Goal: Task Accomplishment & Management: Manage account settings

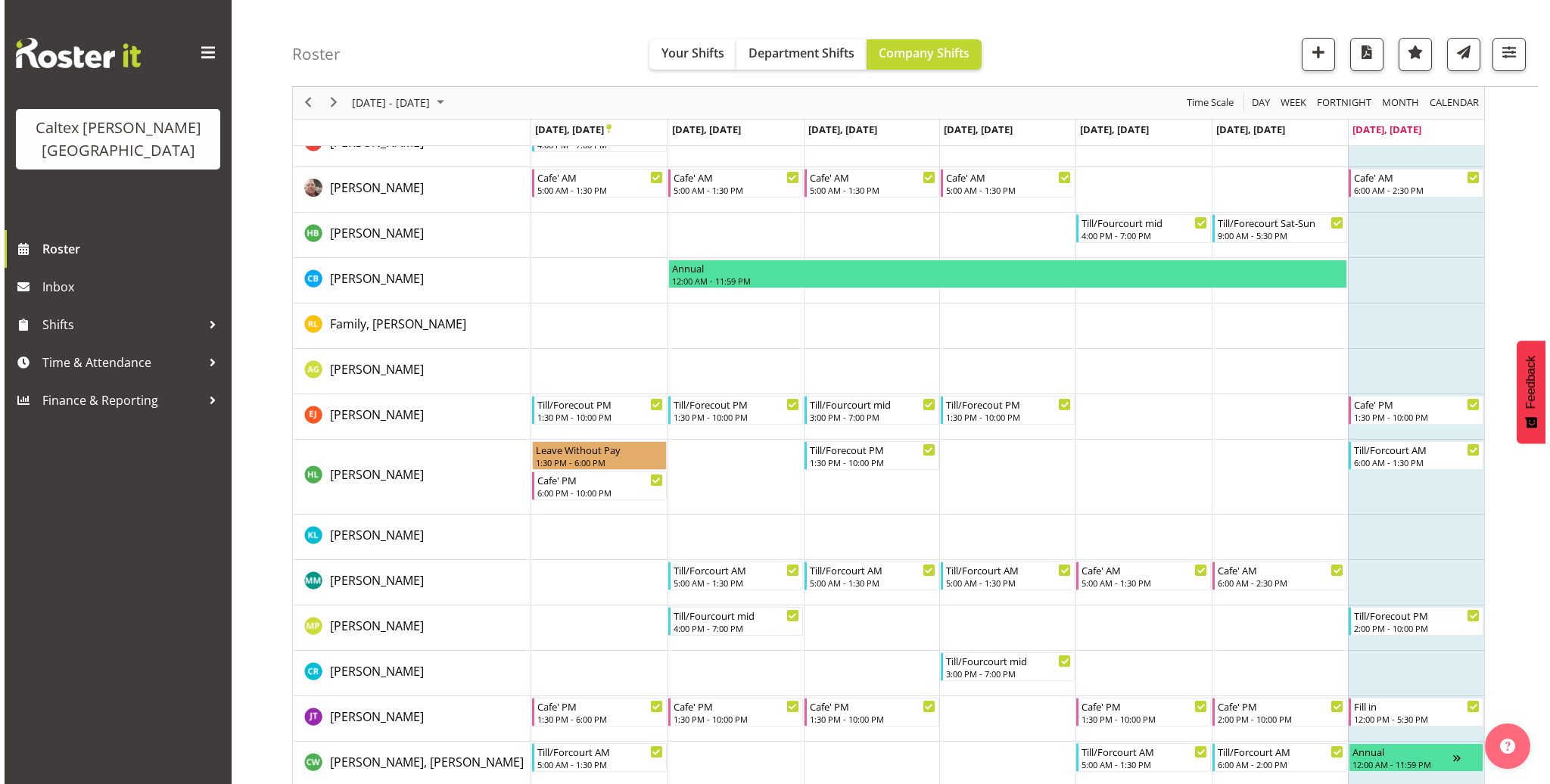
scroll to position [196, 0]
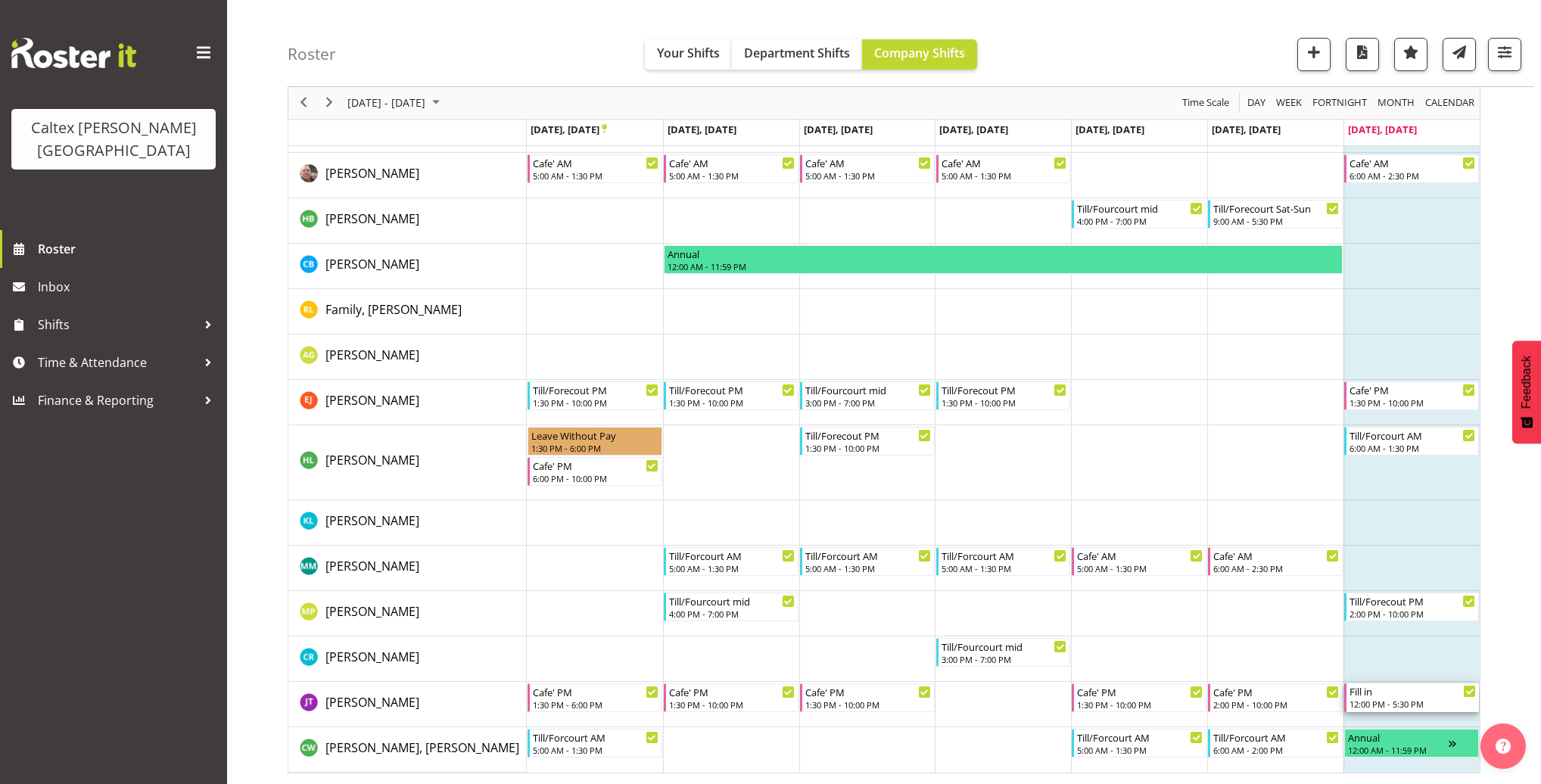
click at [1380, 698] on div "12:00 PM - 5:30 PM" at bounding box center [1412, 704] width 127 height 12
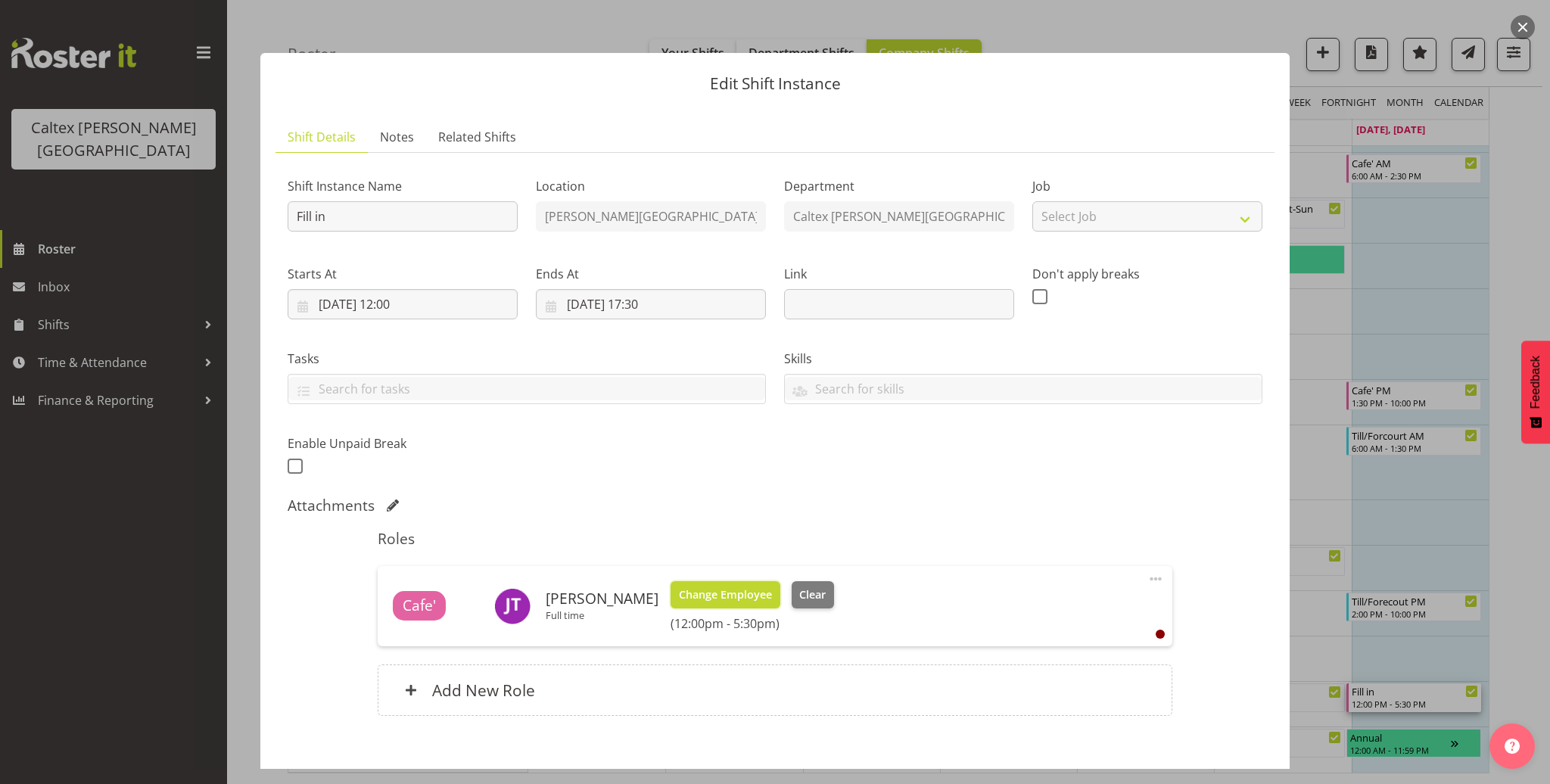
click at [759, 592] on span "Change Employee" at bounding box center [725, 594] width 93 height 17
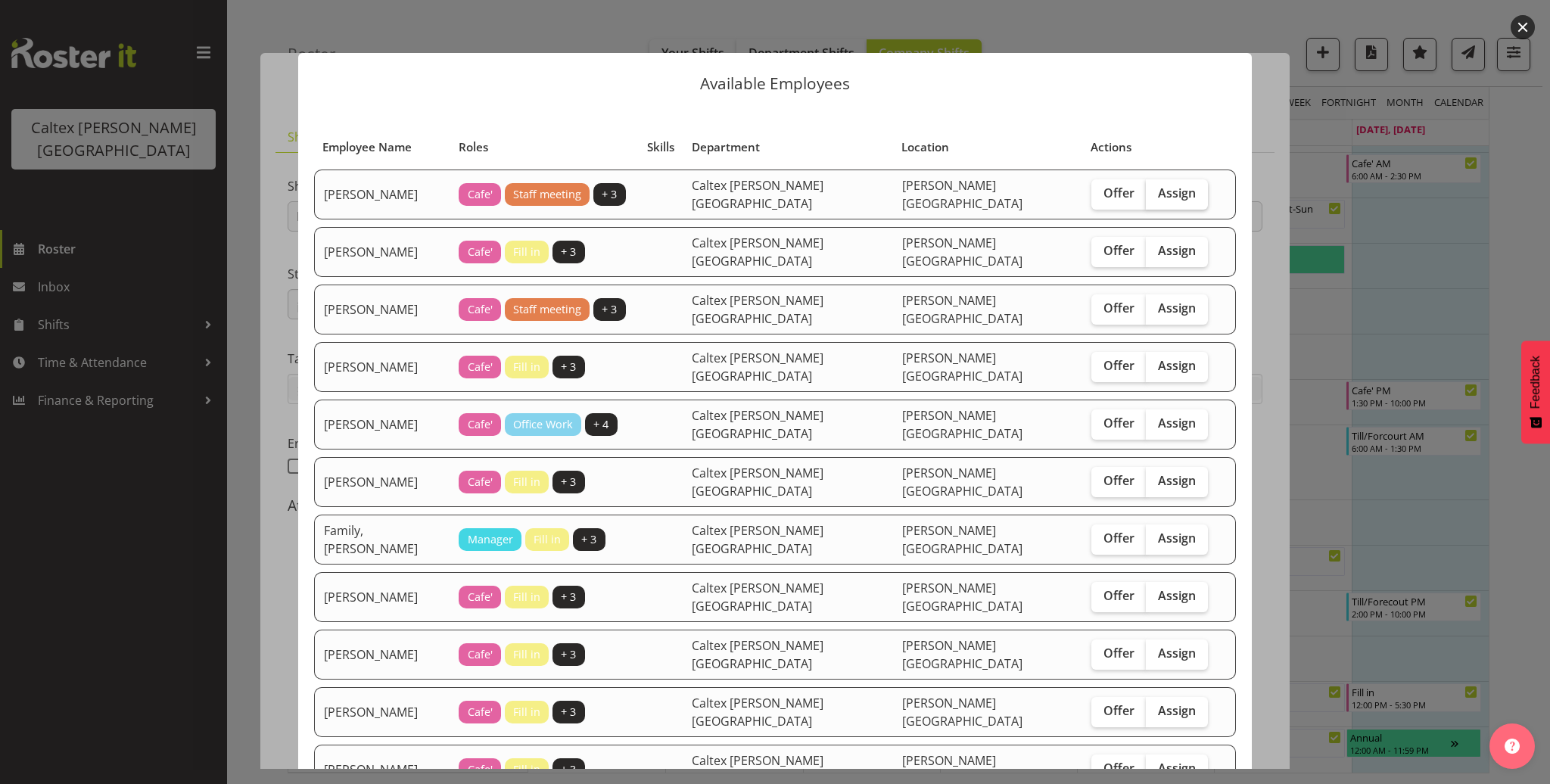
click at [1158, 190] on span "Assign" at bounding box center [1177, 192] width 38 height 15
click at [1146, 190] on input "Assign" at bounding box center [1151, 193] width 10 height 10
checkbox input "true"
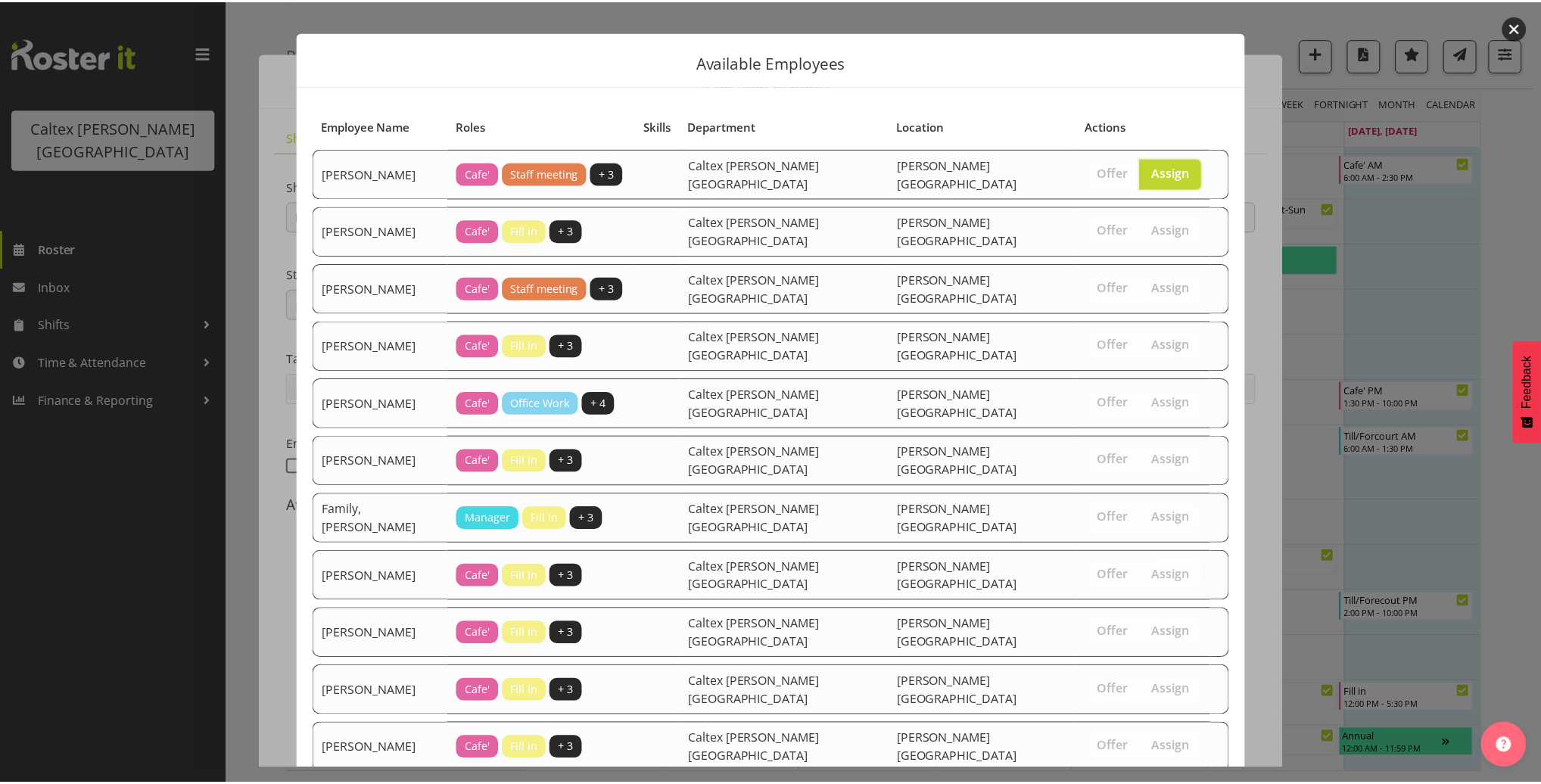
scroll to position [46, 0]
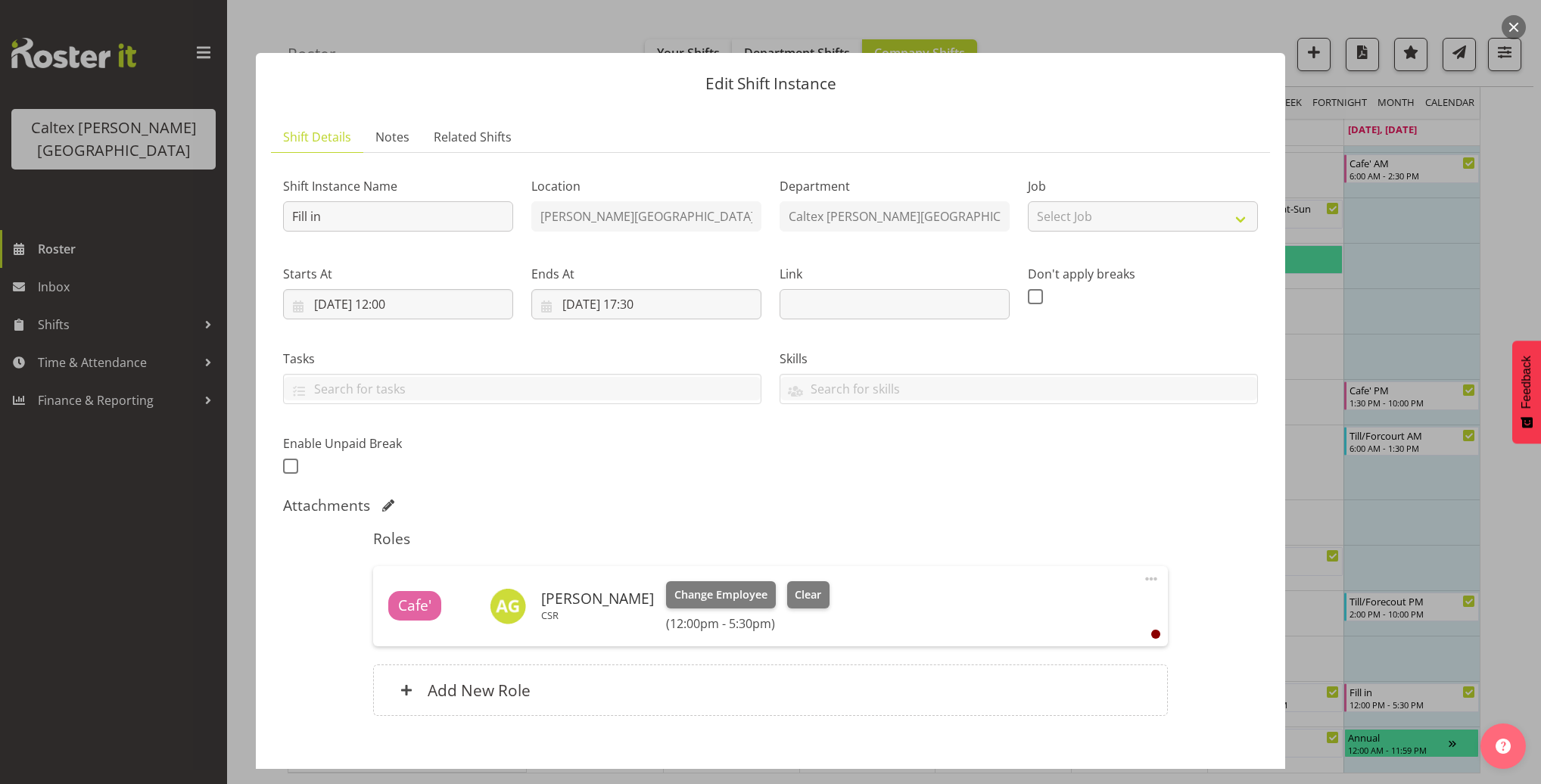
scroll to position [81, 0]
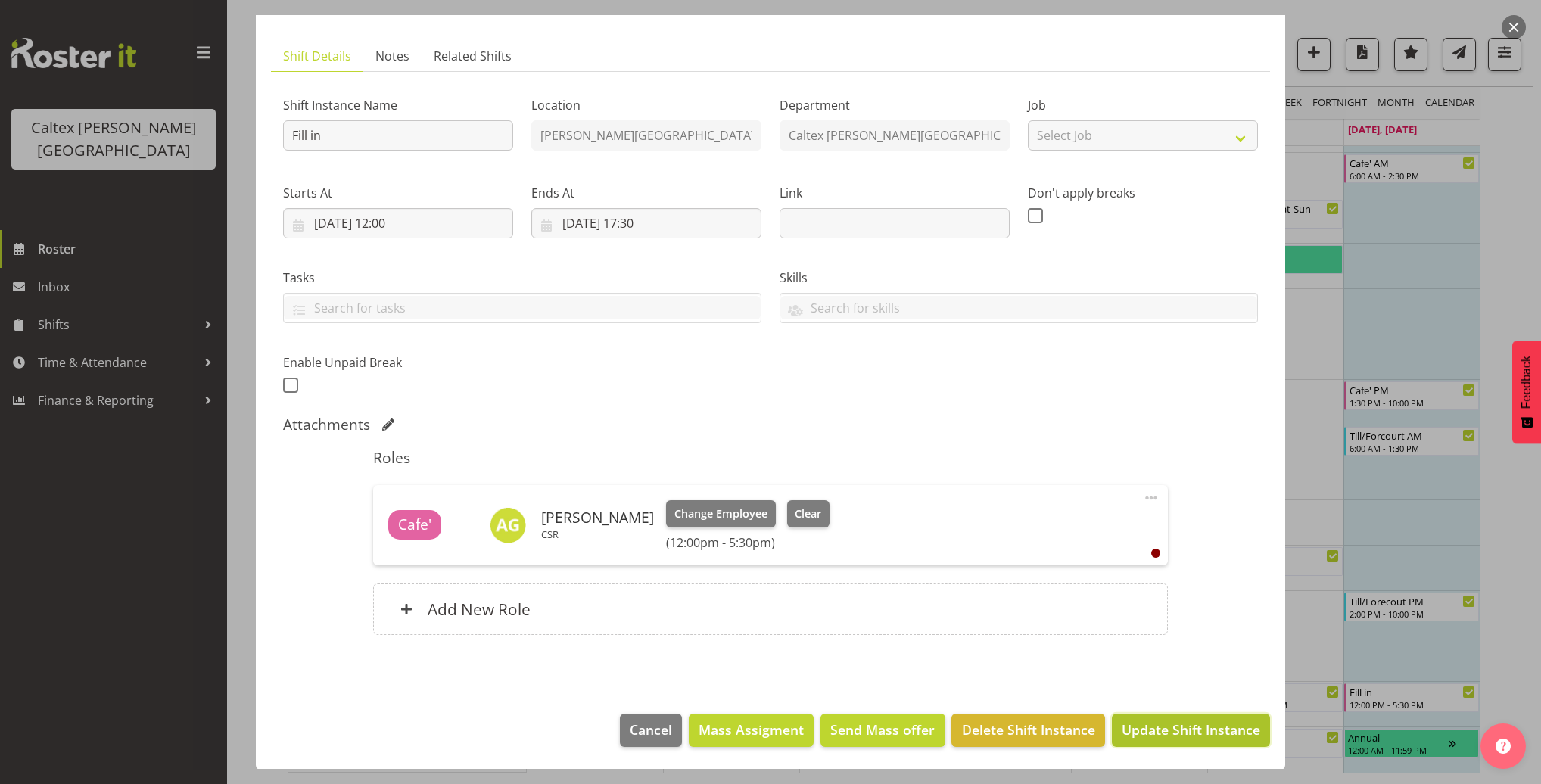
click at [1170, 727] on span "Update Shift Instance" at bounding box center [1190, 730] width 139 height 20
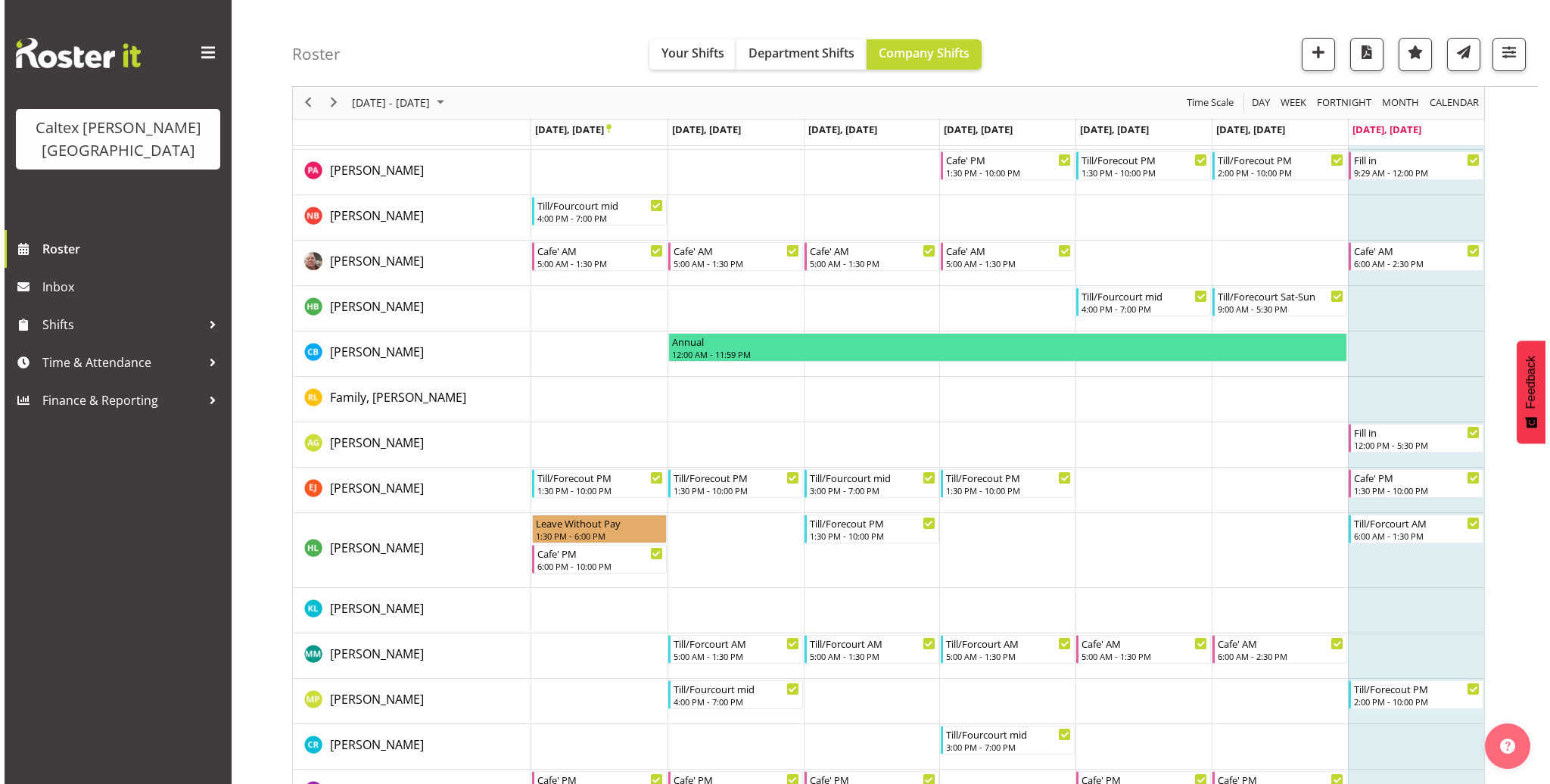
scroll to position [0, 0]
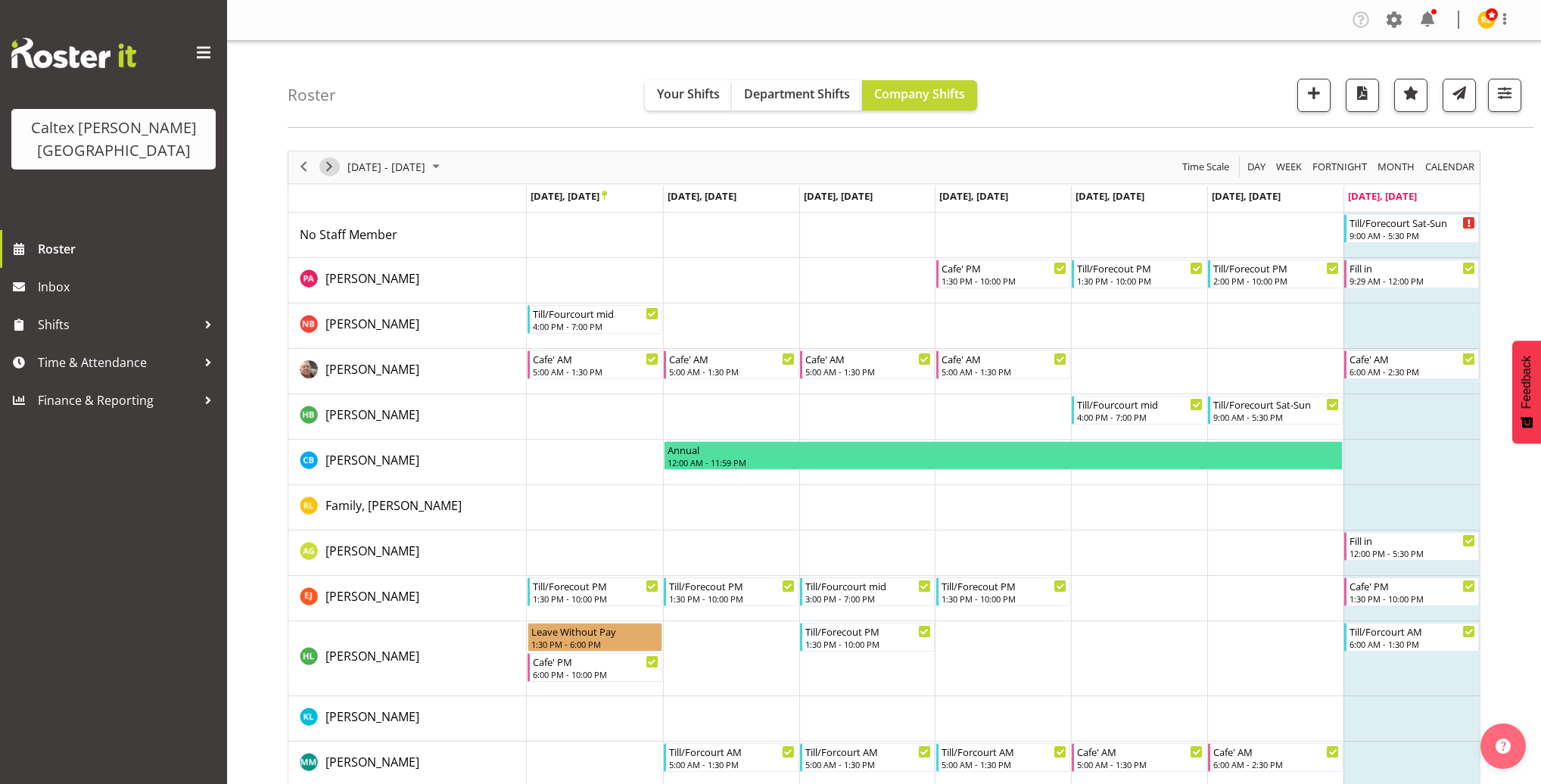
click at [332, 163] on span "Next" at bounding box center [329, 166] width 18 height 19
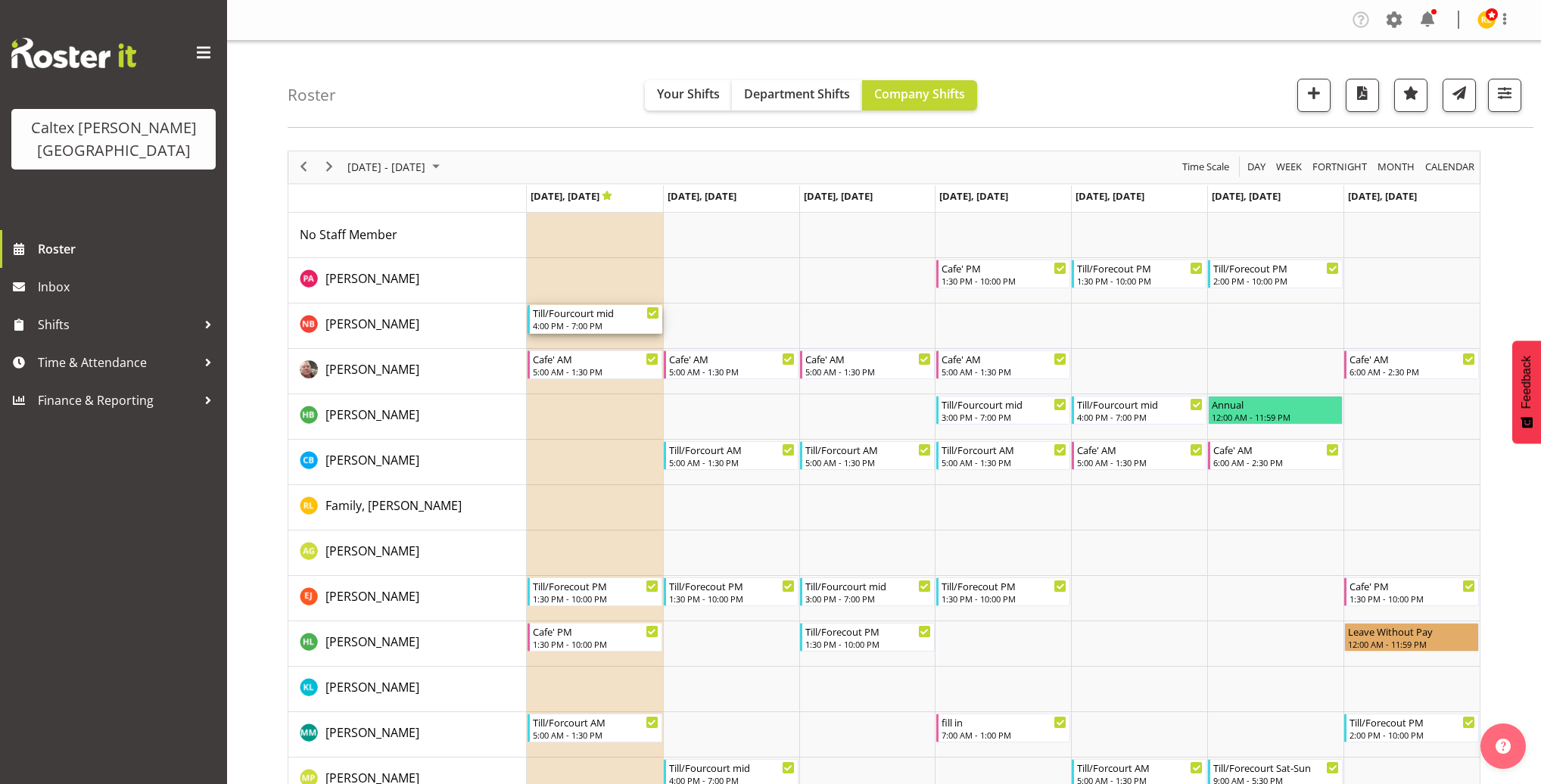
click at [571, 323] on div "4:00 PM - 7:00 PM" at bounding box center [596, 325] width 127 height 12
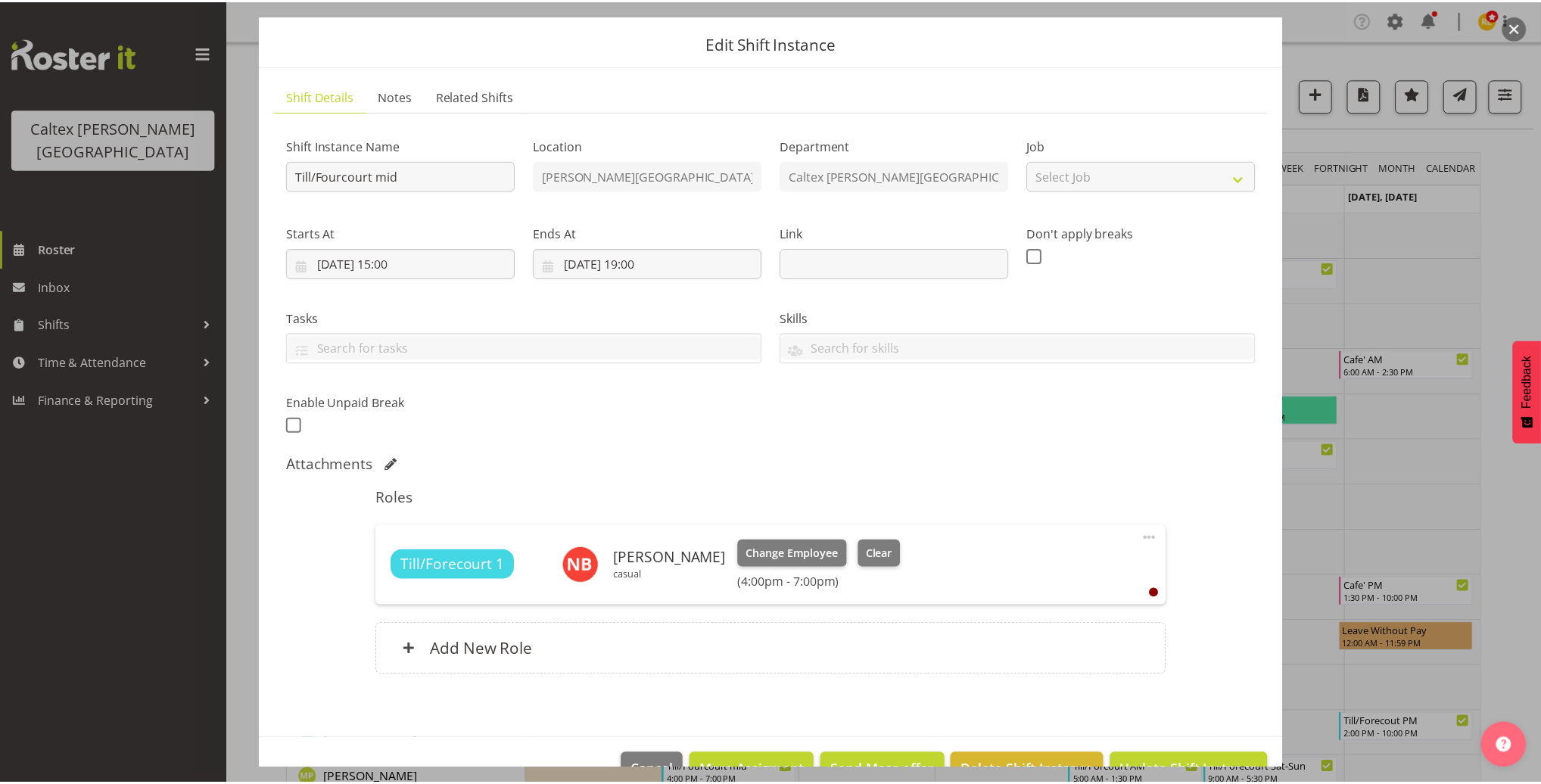
scroll to position [81, 0]
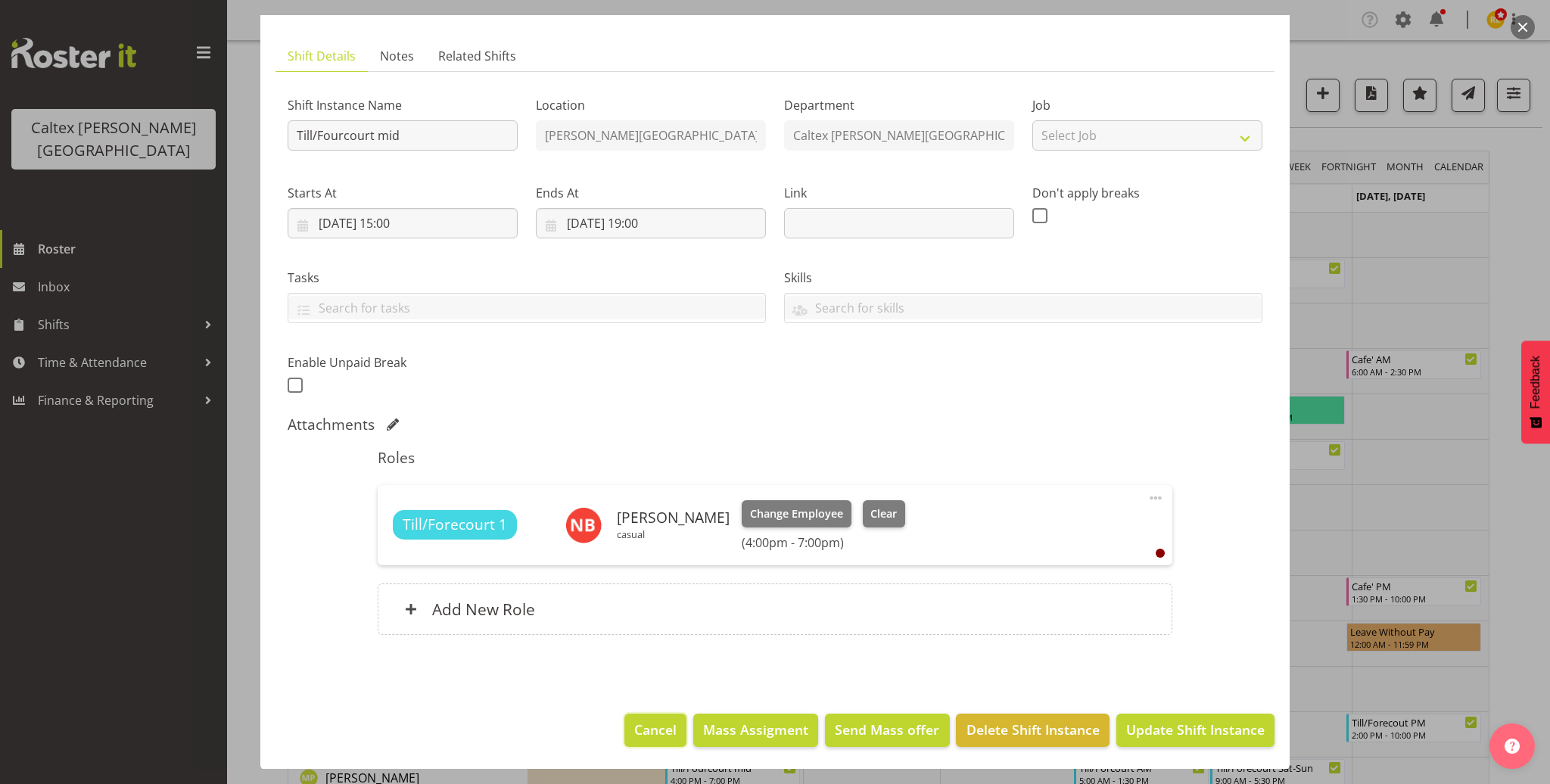
click at [635, 725] on span "Cancel" at bounding box center [655, 730] width 43 height 20
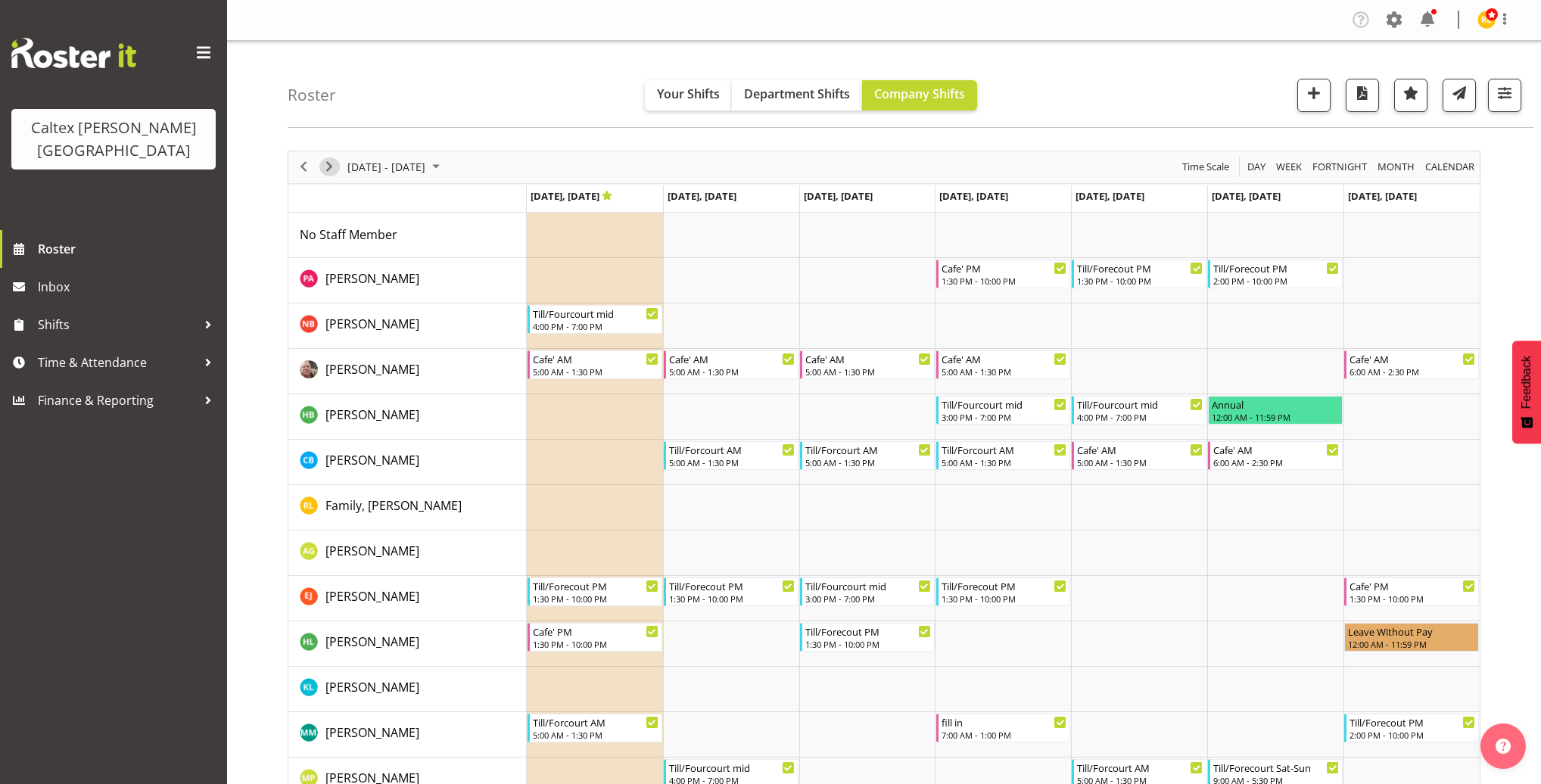
click at [326, 161] on span "Next" at bounding box center [329, 166] width 18 height 19
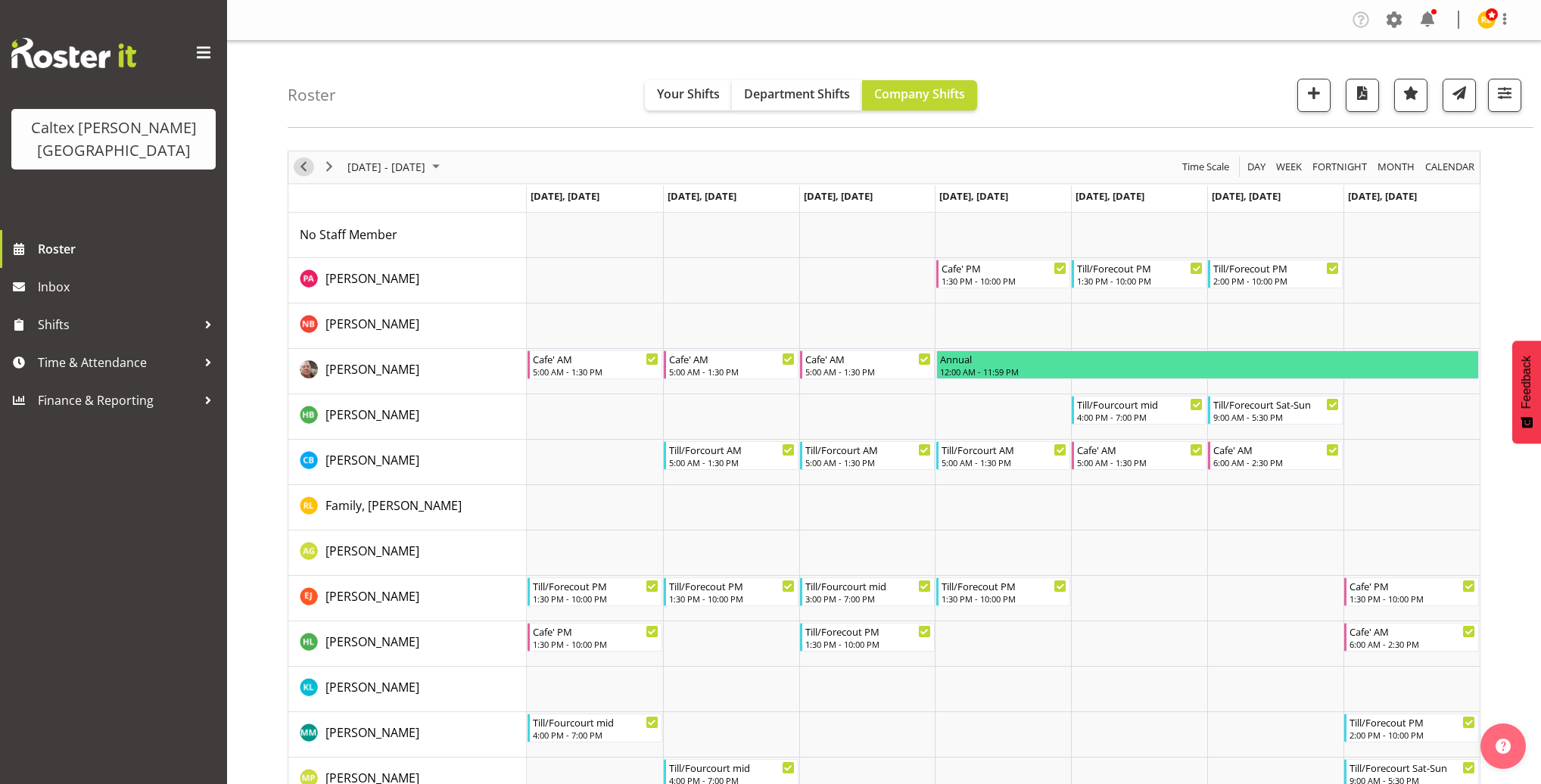
click at [300, 170] on span "Previous" at bounding box center [303, 166] width 18 height 19
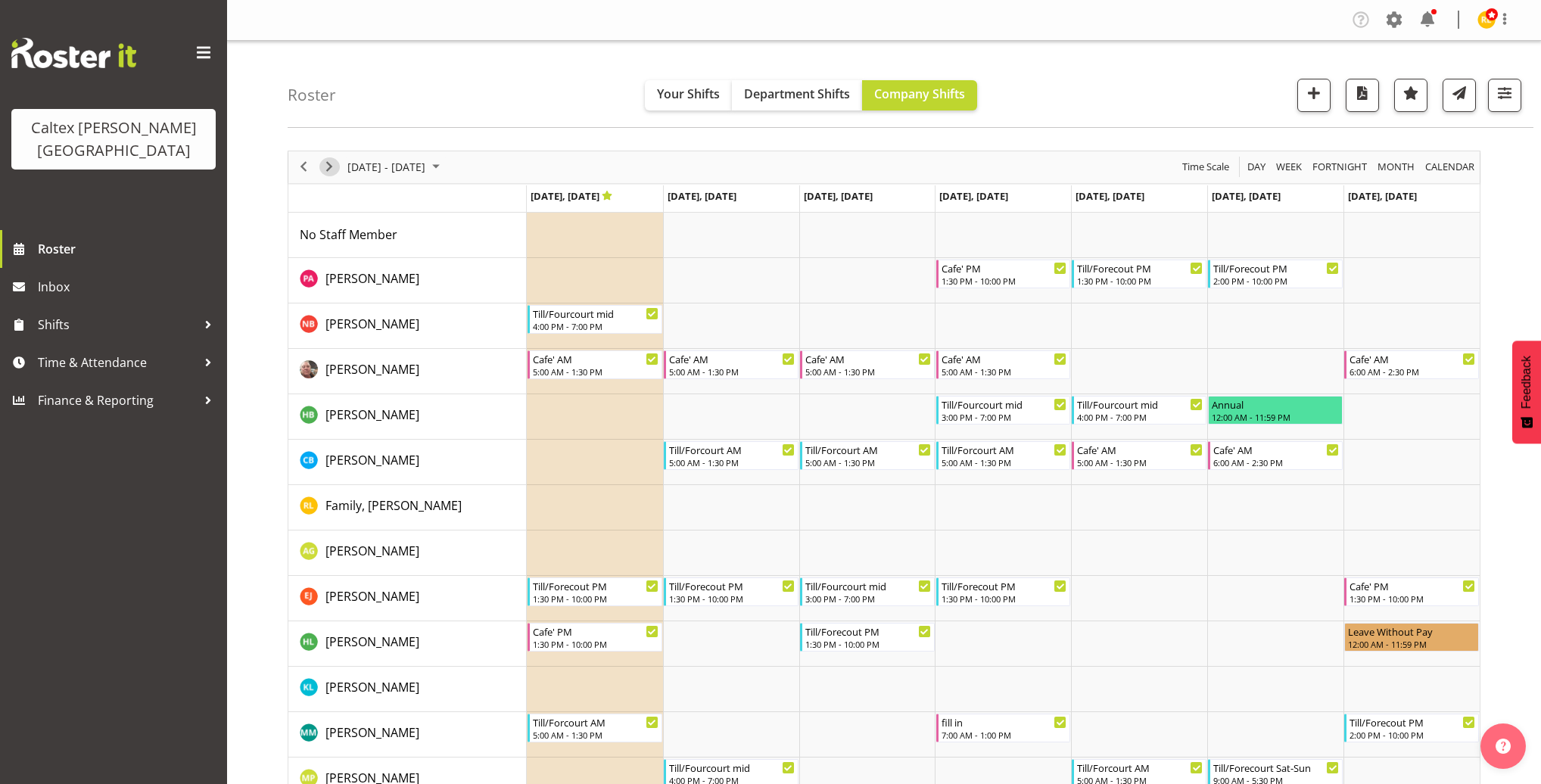
click at [330, 169] on span "Next" at bounding box center [329, 166] width 18 height 19
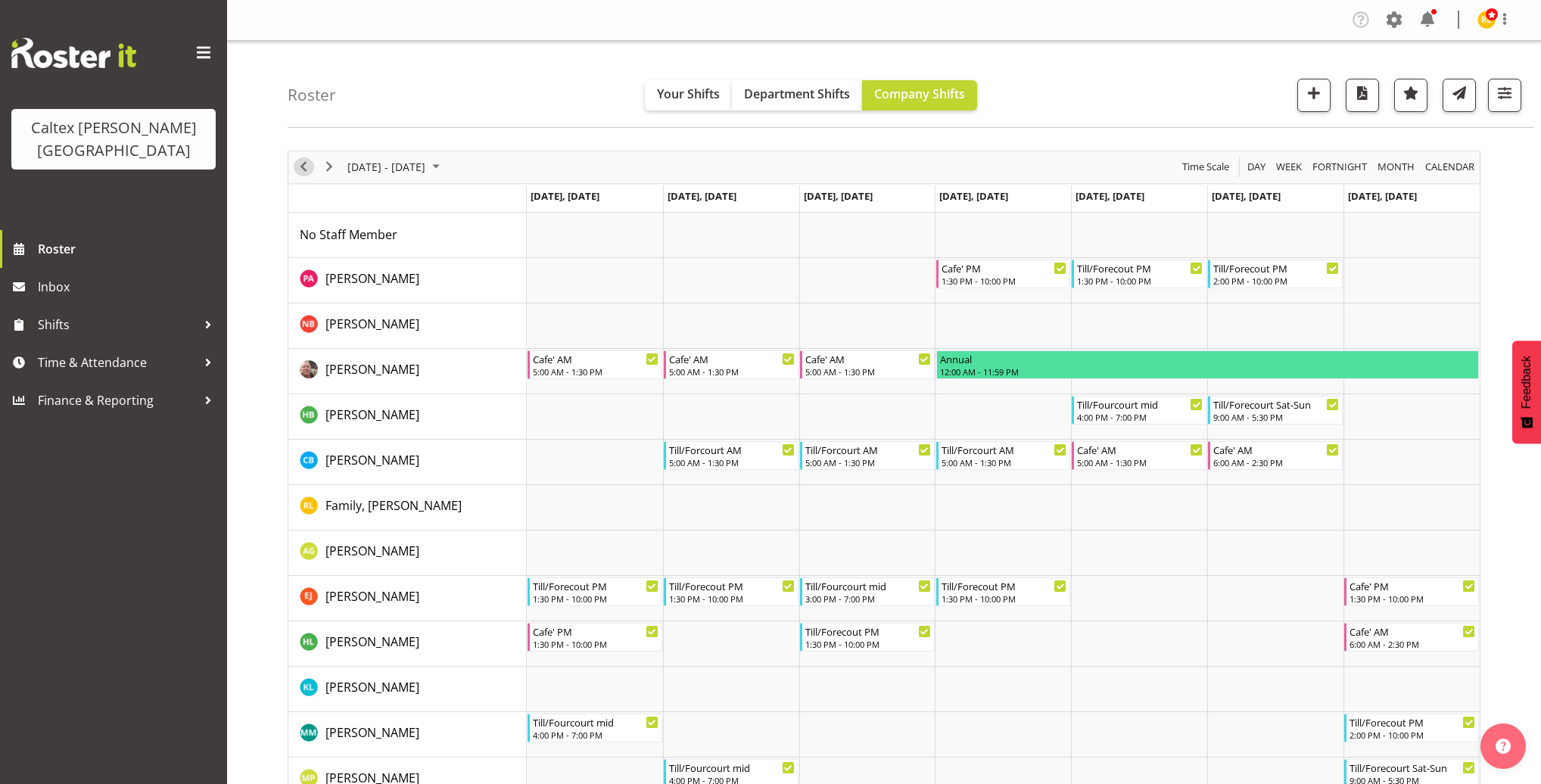
click at [302, 165] on span "Previous" at bounding box center [303, 166] width 18 height 19
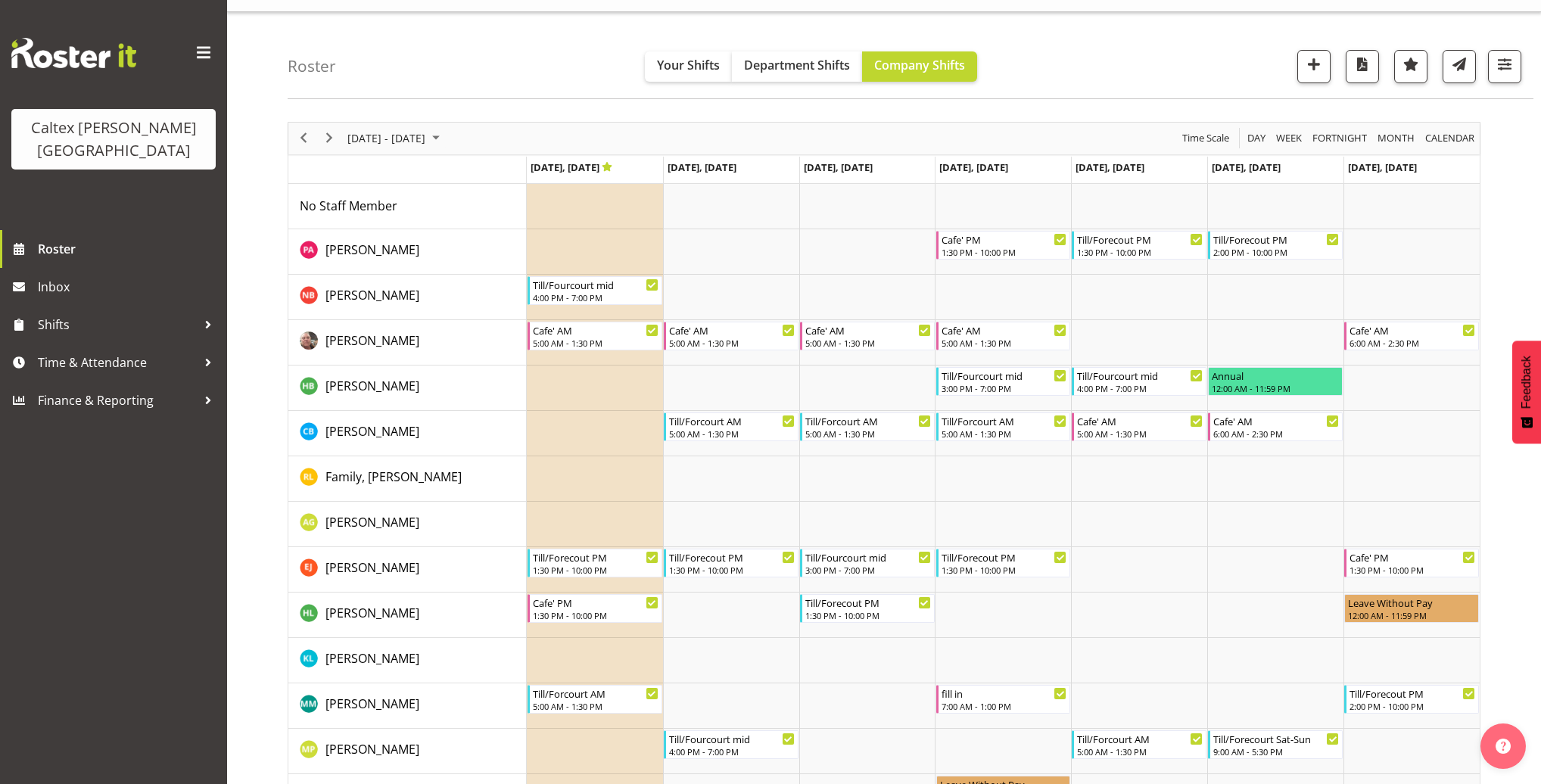
scroll to position [15, 0]
